Goal: Communication & Community: Answer question/provide support

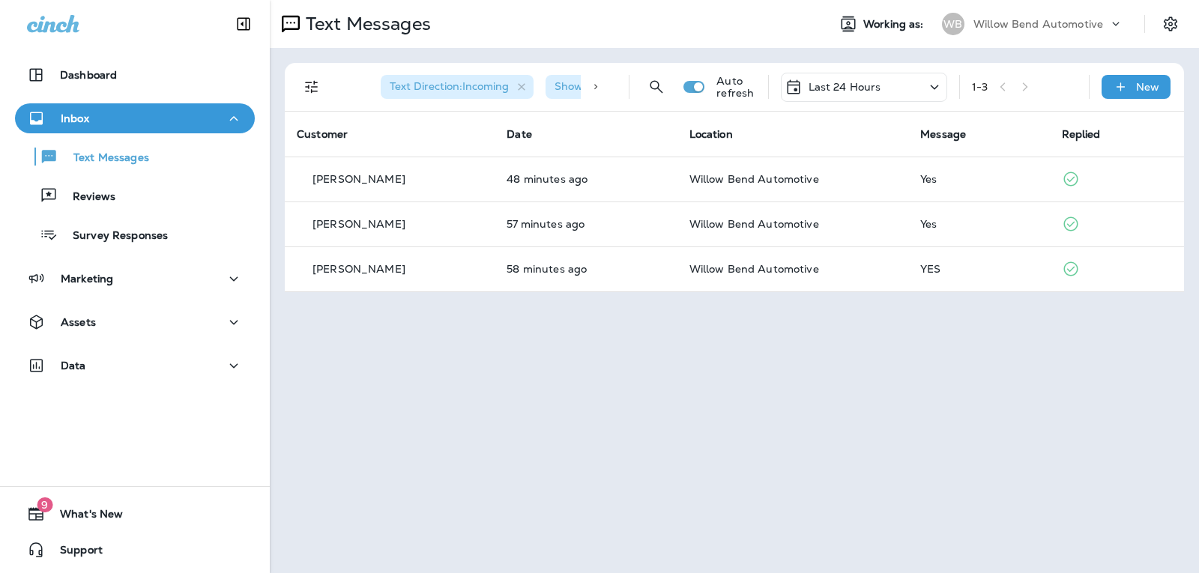
click at [887, 84] on div "Last 24 Hours" at bounding box center [864, 87] width 166 height 29
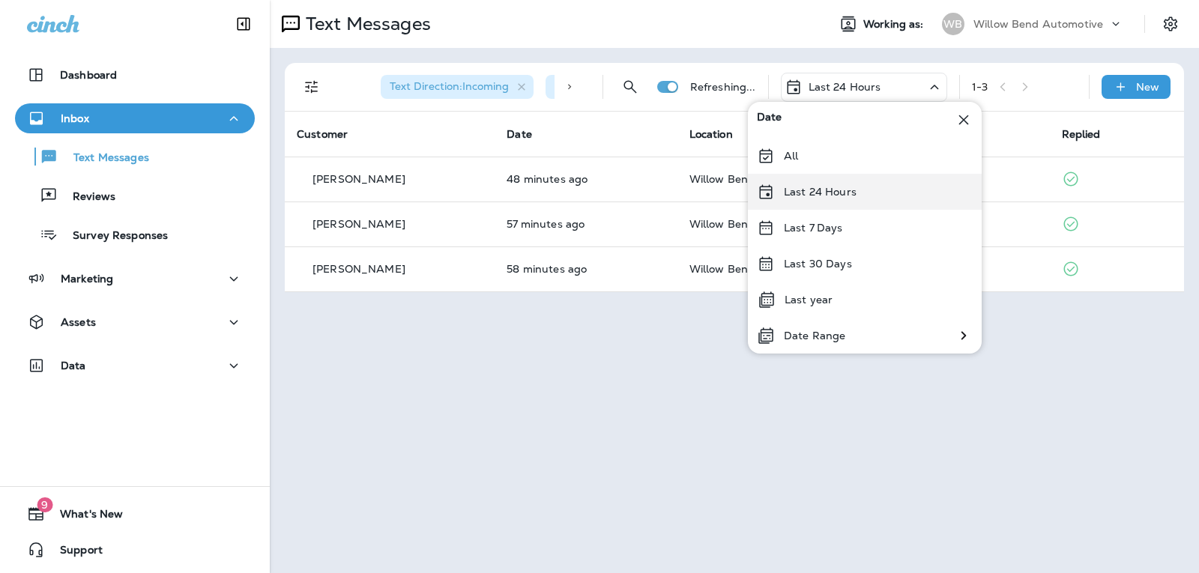
click at [843, 192] on p "Last 24 Hours" at bounding box center [820, 192] width 73 height 12
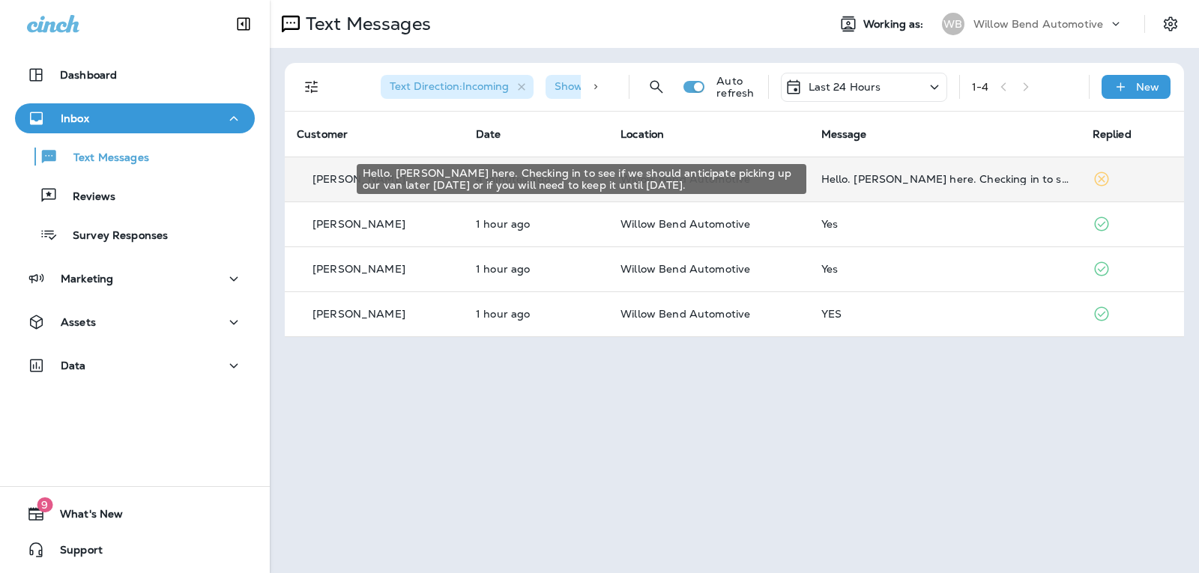
click at [948, 180] on div "Hello. [PERSON_NAME] here. Checking in to see if we should anticipate picking u…" at bounding box center [945, 179] width 247 height 12
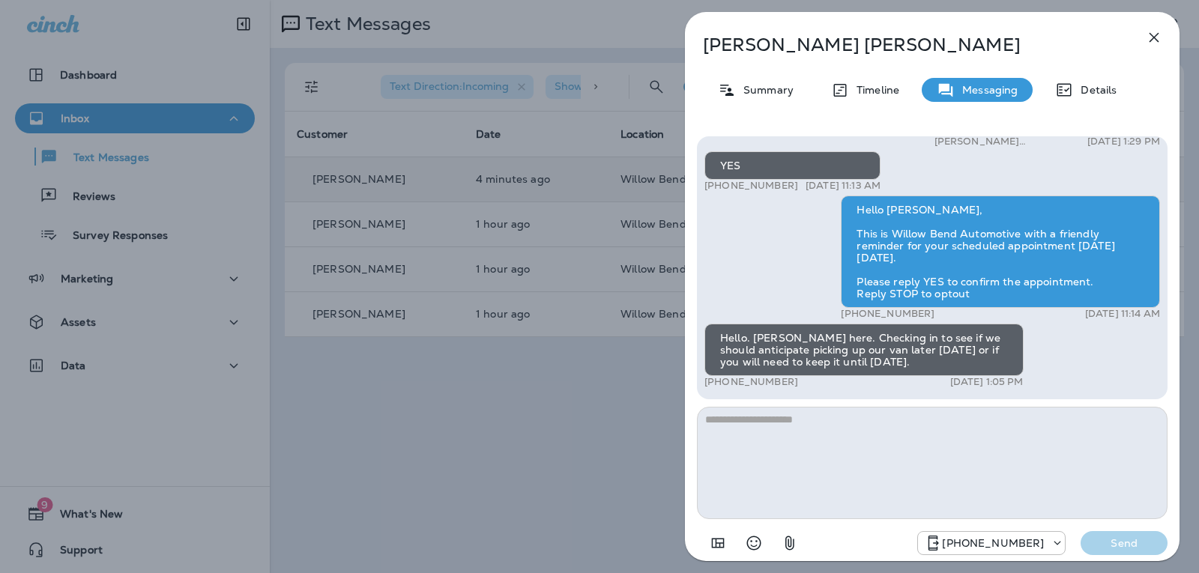
click at [915, 458] on textarea at bounding box center [932, 463] width 471 height 112
click at [1156, 38] on icon "button" at bounding box center [1155, 38] width 10 height 10
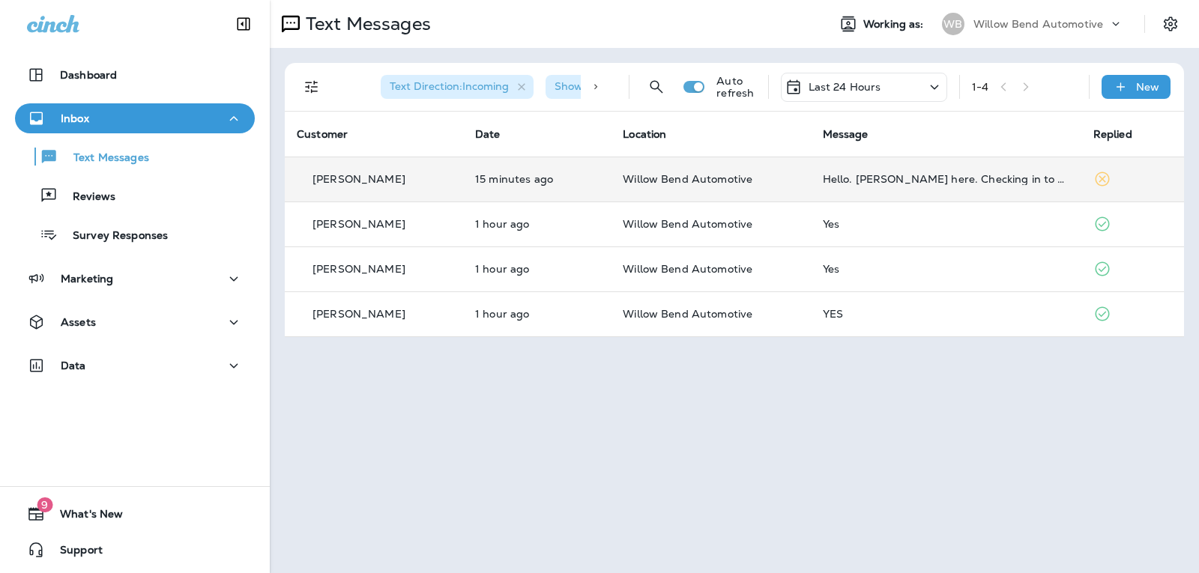
click at [897, 186] on td "Hello. [PERSON_NAME] here. Checking in to see if we should anticipate picking u…" at bounding box center [946, 179] width 271 height 45
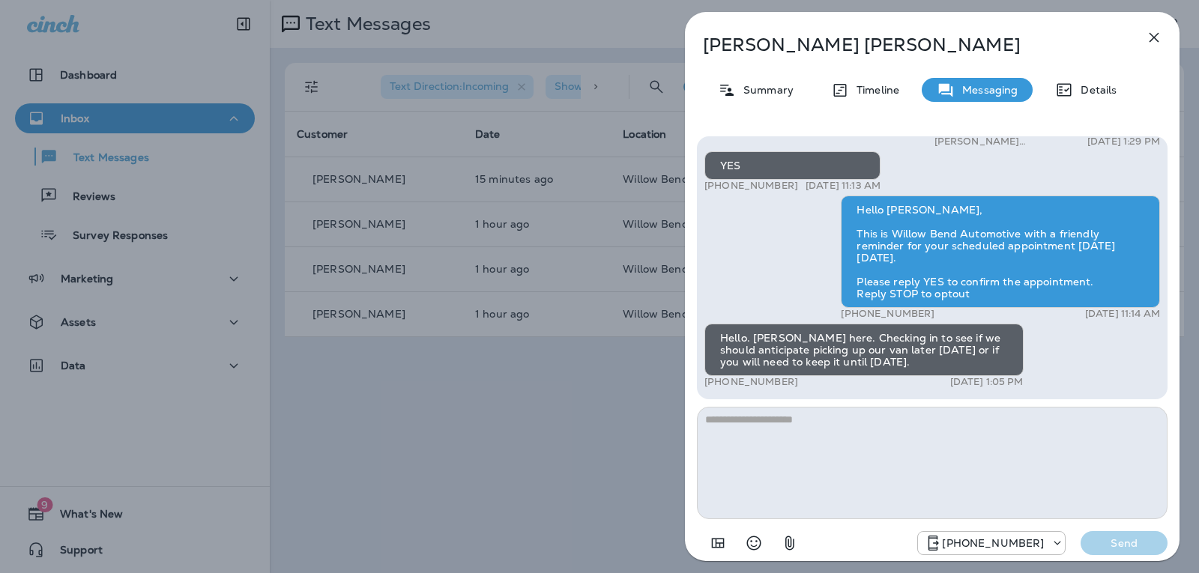
click at [818, 426] on textarea at bounding box center [932, 463] width 471 height 112
type textarea "*"
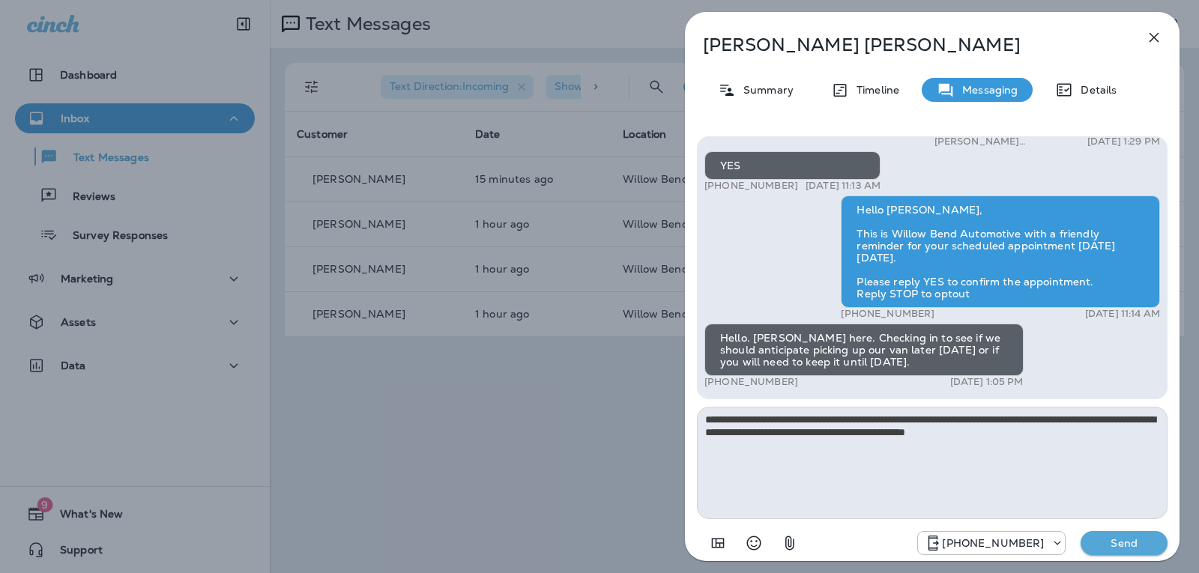
type textarea "**********"
click at [1130, 549] on button "Send" at bounding box center [1124, 543] width 87 height 24
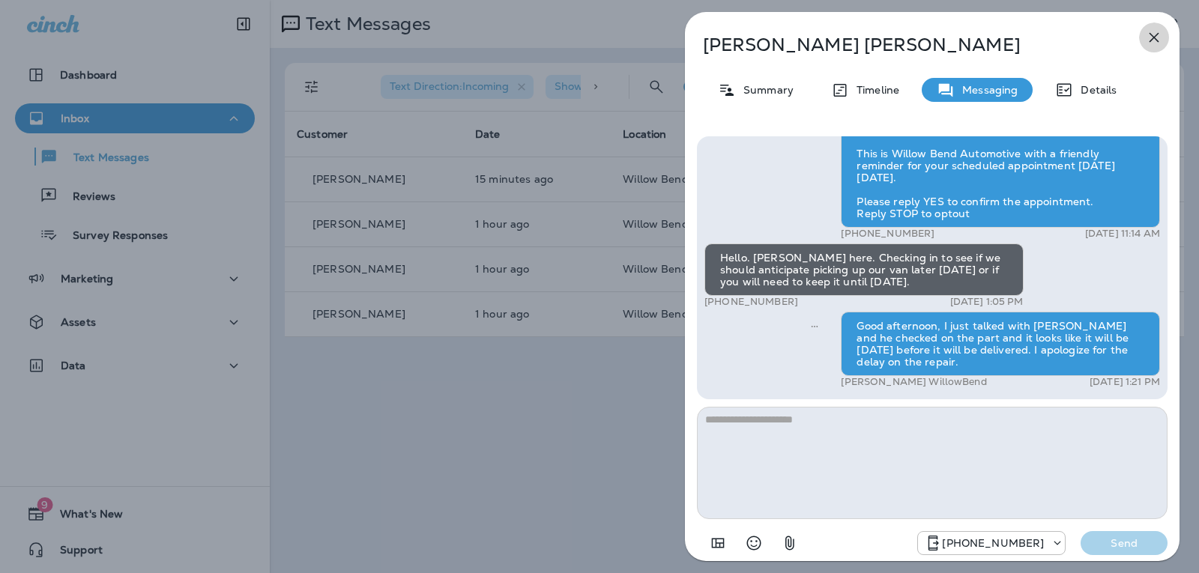
click at [1163, 35] on button "button" at bounding box center [1154, 37] width 30 height 30
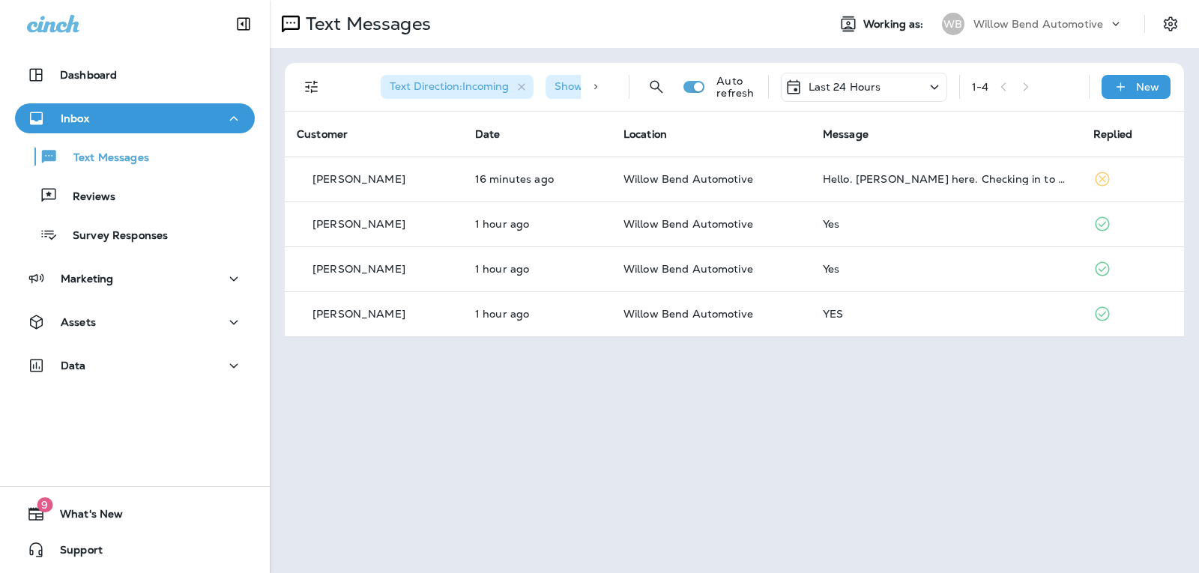
click at [828, 81] on p "Last 24 Hours" at bounding box center [845, 87] width 73 height 12
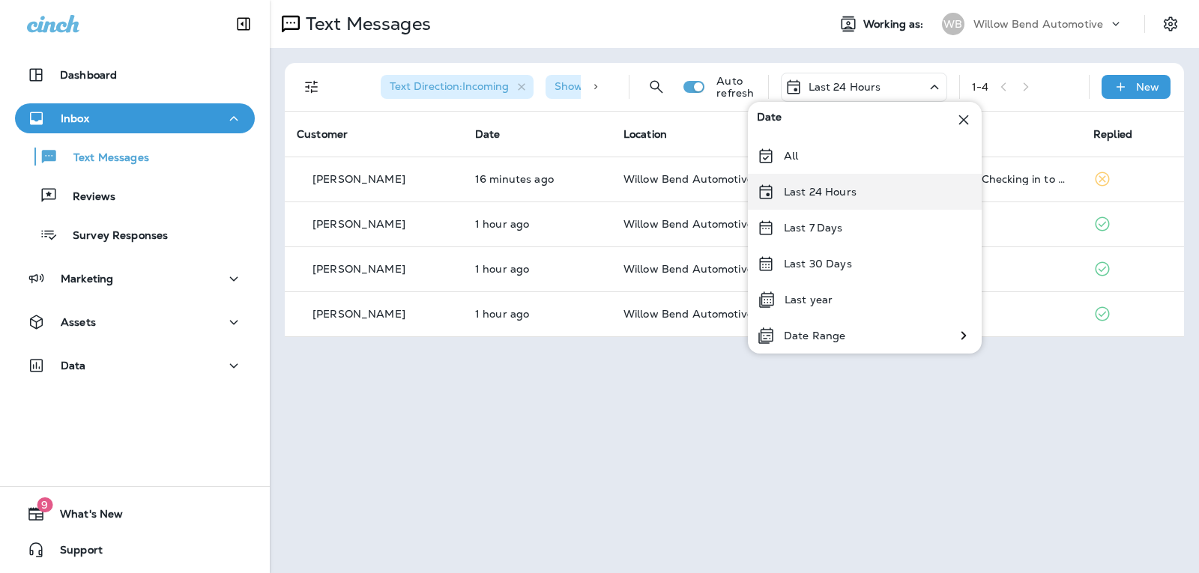
click at [836, 191] on p "Last 24 Hours" at bounding box center [820, 192] width 73 height 12
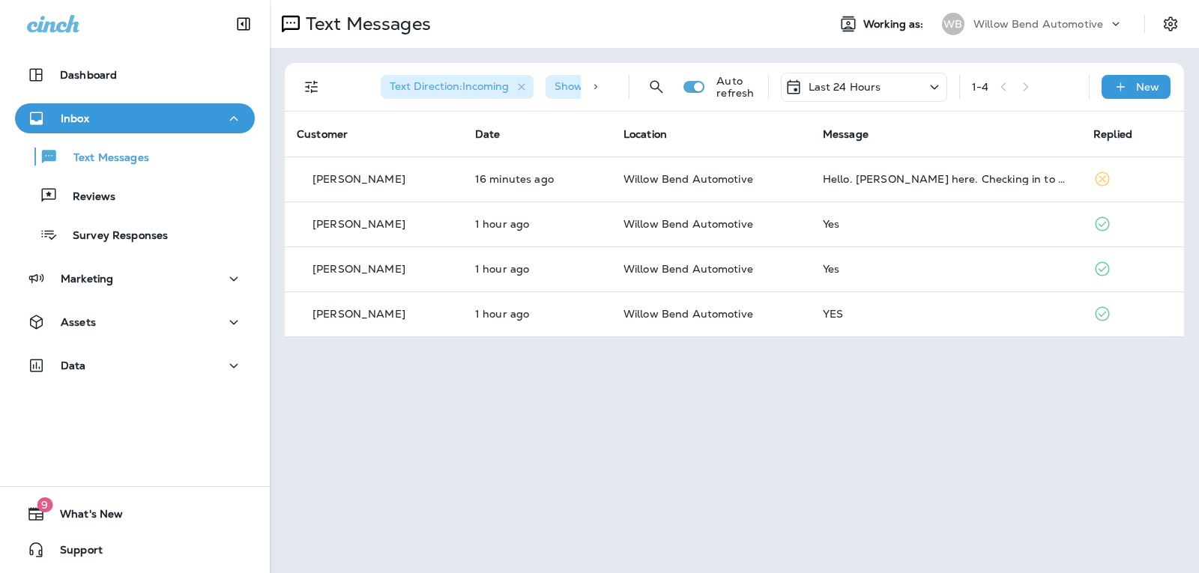
click at [858, 96] on div "Last 24 Hours" at bounding box center [864, 87] width 166 height 29
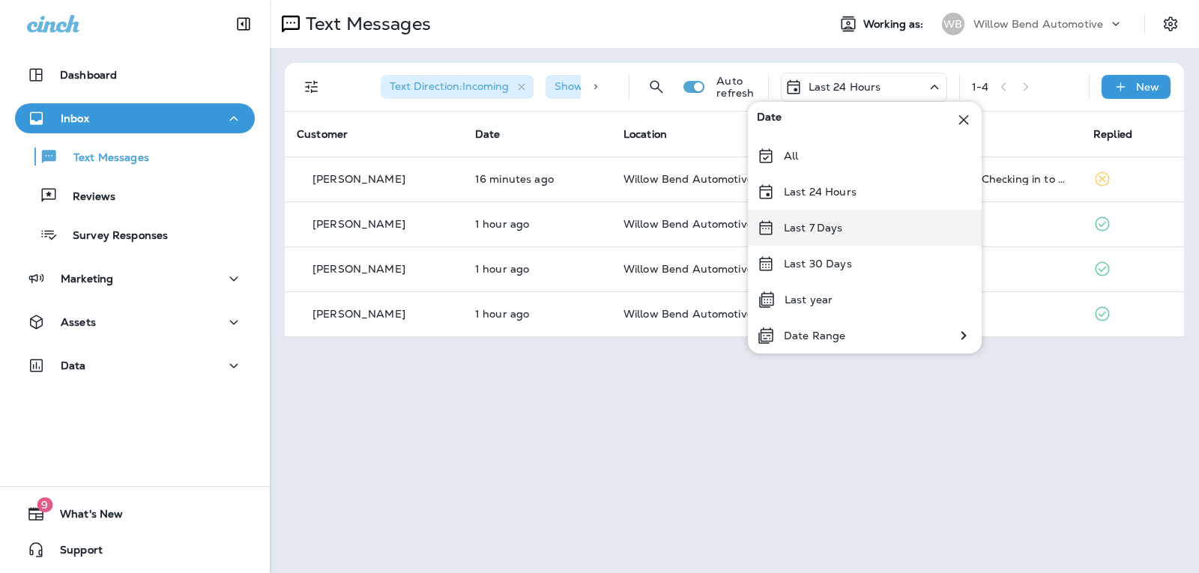
click at [846, 227] on div "Last 7 Days" at bounding box center [865, 228] width 234 height 36
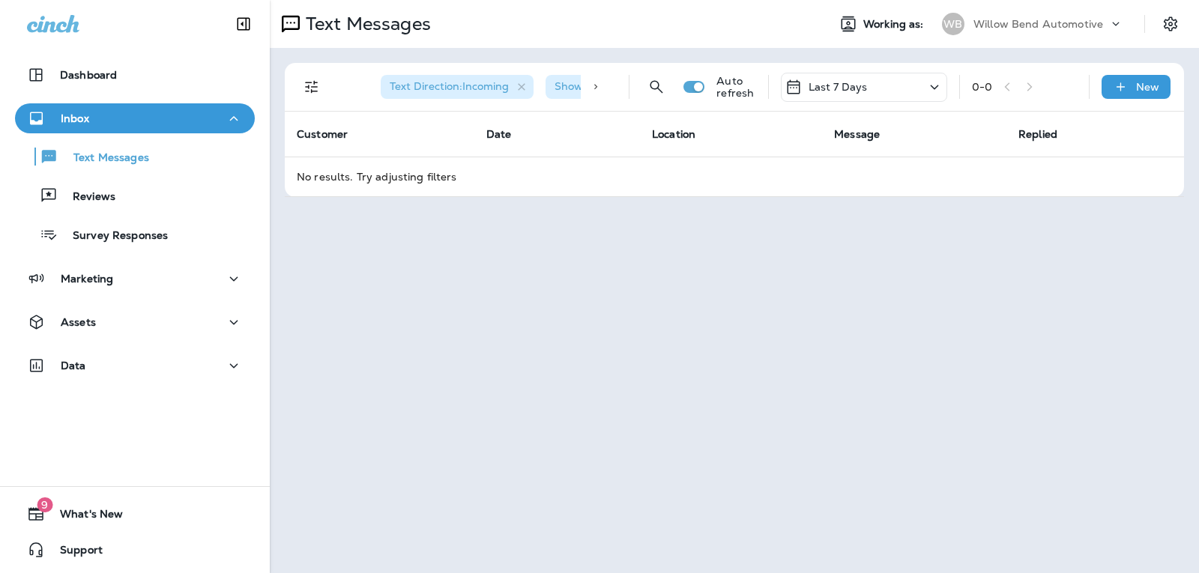
click at [883, 92] on div "Last 7 Days" at bounding box center [864, 87] width 166 height 29
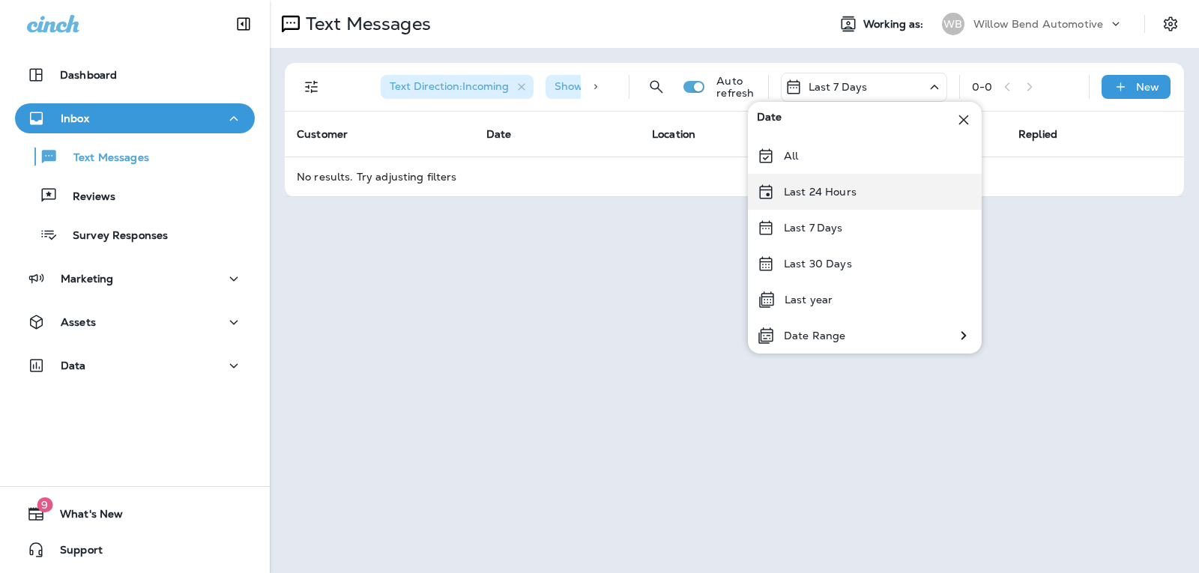
click at [887, 181] on div "Last 24 Hours" at bounding box center [865, 192] width 234 height 36
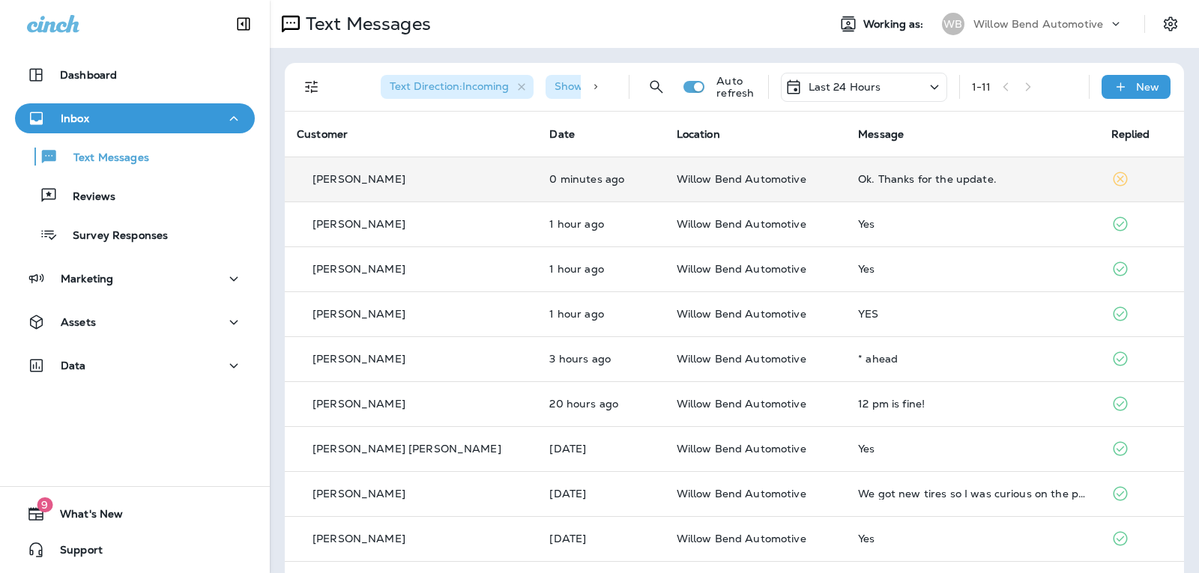
click at [1031, 187] on td "Ok. Thanks for the update." at bounding box center [972, 179] width 253 height 45
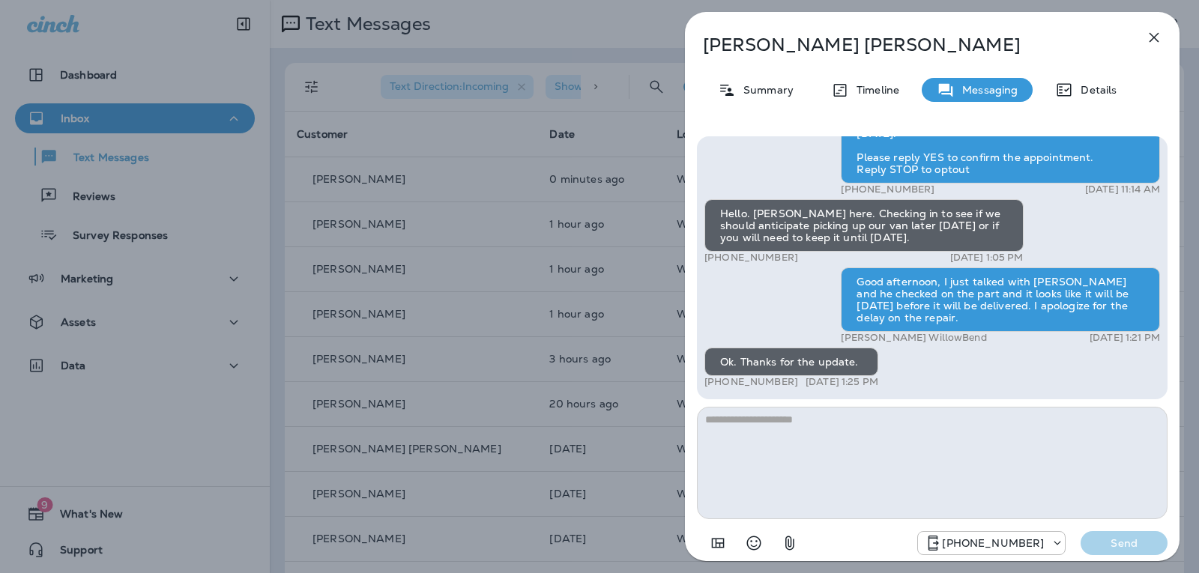
click at [777, 420] on textarea at bounding box center [932, 463] width 471 height 112
type textarea "**********"
click at [1121, 555] on div "[PHONE_NUMBER] Send" at bounding box center [932, 538] width 471 height 39
click at [1125, 545] on p "Send" at bounding box center [1124, 543] width 63 height 13
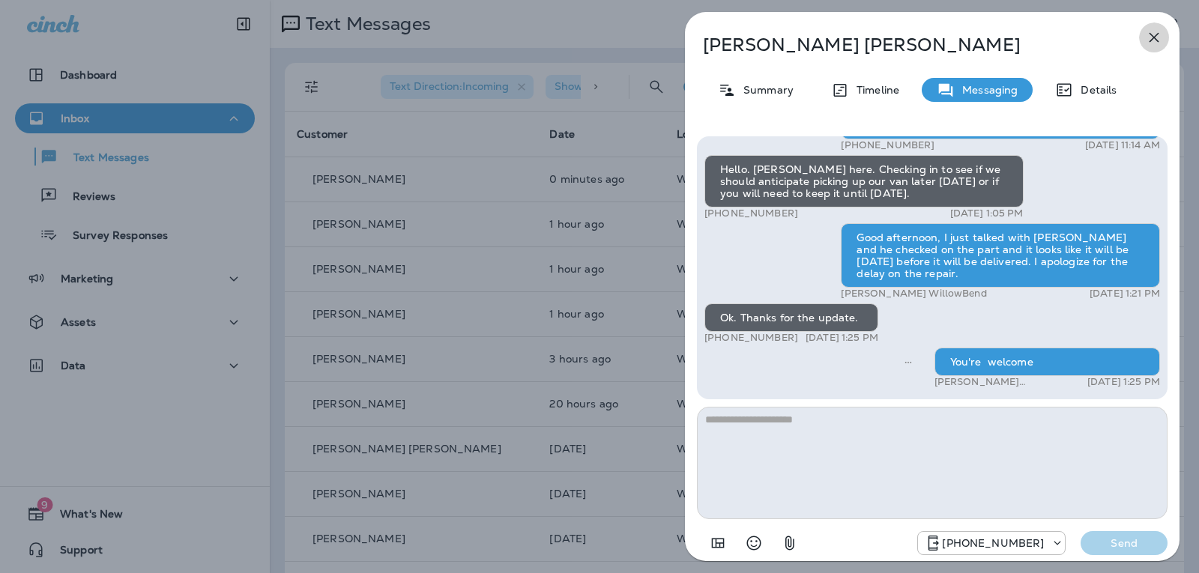
click at [1155, 34] on icon "button" at bounding box center [1154, 37] width 18 height 18
